Goal: Navigation & Orientation: Find specific page/section

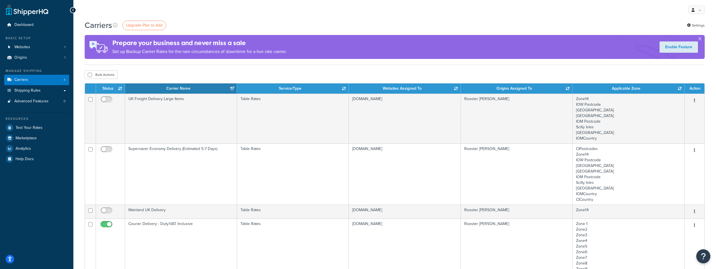
scroll to position [28, 0]
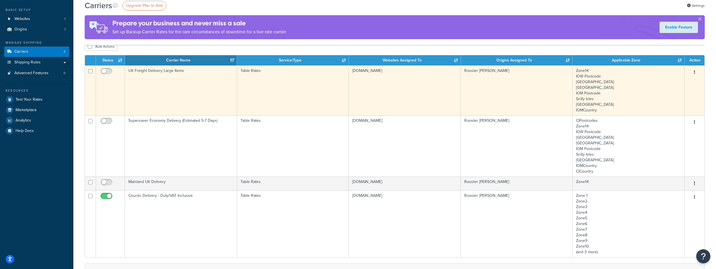
click at [694, 71] on icon "button" at bounding box center [694, 72] width 1 height 4
click at [615, 83] on td "Zone14 IOW Postcode Scottish Highlands Northern Ireland IOM Postcode Scilly Isl…" at bounding box center [628, 90] width 112 height 50
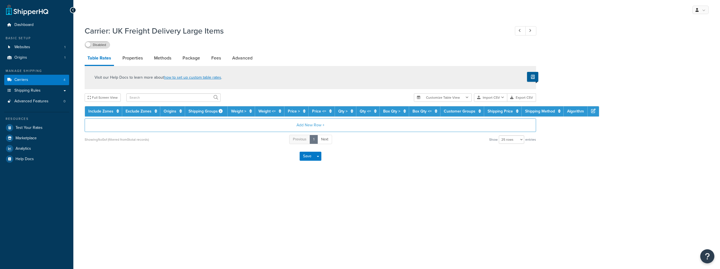
select select "25"
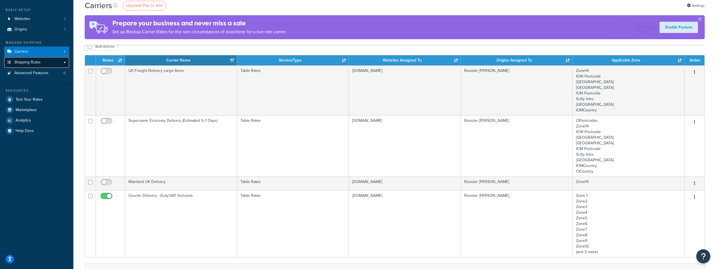
click at [33, 64] on span "Shipping Rules" at bounding box center [27, 62] width 26 height 5
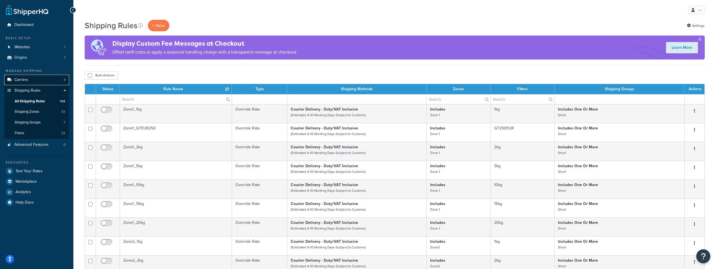
click at [17, 80] on span "Carriers" at bounding box center [21, 80] width 14 height 5
